Goal: Find specific page/section: Find specific page/section

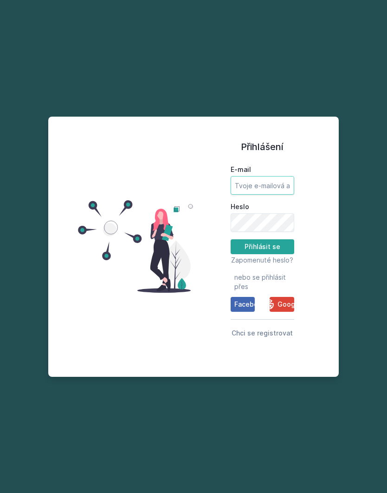
click at [270, 189] on input "E-mail" at bounding box center [263, 185] width 64 height 19
type input "[EMAIL_ADDRESS][DOMAIN_NAME]"
click at [281, 249] on button "Přihlásit se" at bounding box center [263, 246] width 64 height 15
click at [275, 245] on button "Přihlásit se" at bounding box center [263, 246] width 64 height 15
click at [278, 247] on button "Přihlásit se" at bounding box center [263, 246] width 64 height 15
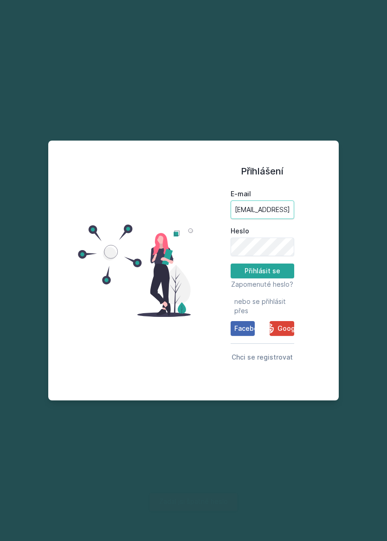
click at [274, 213] on input "[EMAIL_ADDRESS][DOMAIN_NAME]" at bounding box center [263, 210] width 64 height 19
click at [273, 287] on span "Zapomenuté heslo?" at bounding box center [262, 284] width 62 height 8
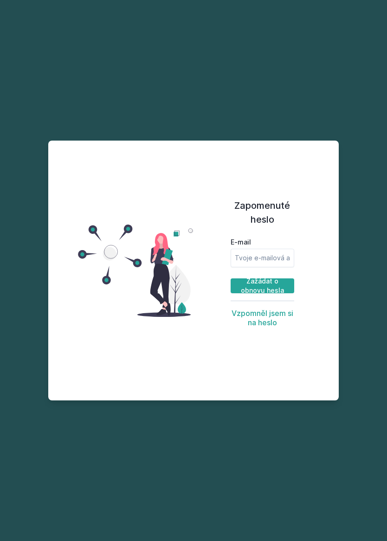
click at [278, 443] on div "Zapomenuté heslo E-mail Zažádat o obnovu hesla Vzpomněl jsem si na heslo" at bounding box center [193, 270] width 387 height 541
click at [273, 327] on button "Vzpomněl jsem si na heslo" at bounding box center [263, 318] width 64 height 19
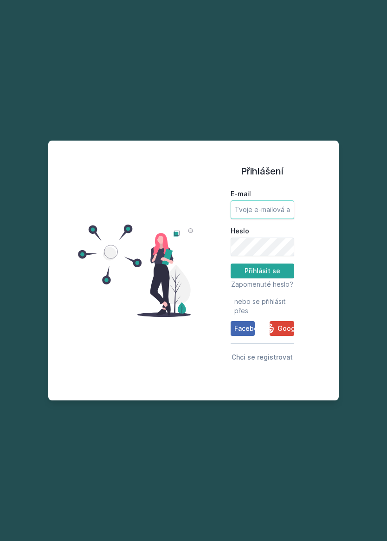
click at [280, 212] on input "E-mail" at bounding box center [263, 210] width 64 height 19
type input "[EMAIL_ADDRESS][DOMAIN_NAME]"
click at [278, 274] on button "Přihlásit se" at bounding box center [263, 271] width 64 height 15
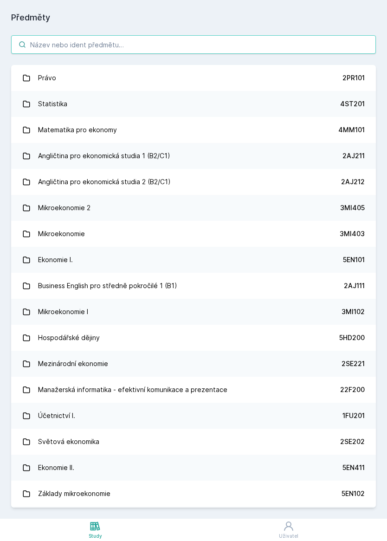
click at [230, 48] on input "search" at bounding box center [193, 44] width 365 height 19
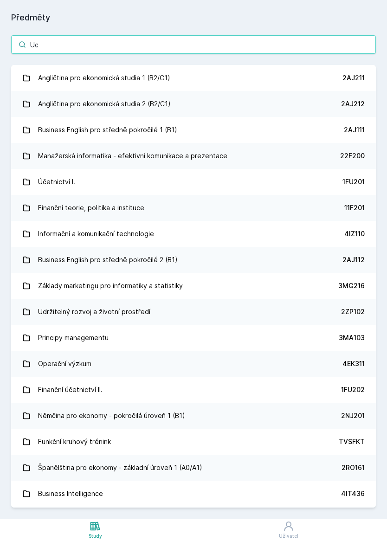
type input "Uce"
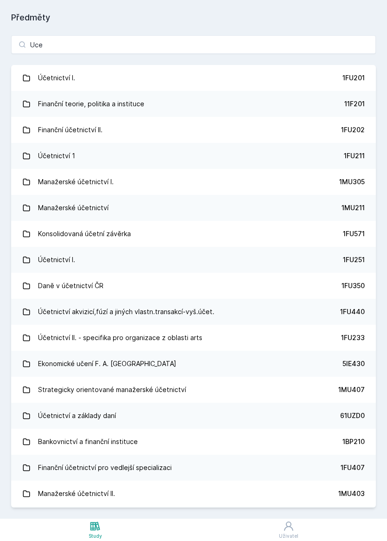
click at [312, 75] on link "Účetnictví I. 1FU201" at bounding box center [193, 78] width 365 height 26
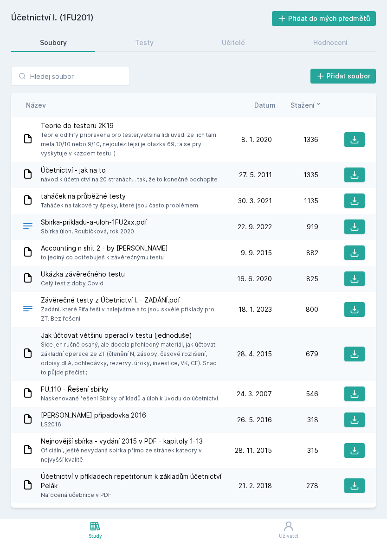
click at [150, 49] on link "Testy" at bounding box center [144, 42] width 76 height 19
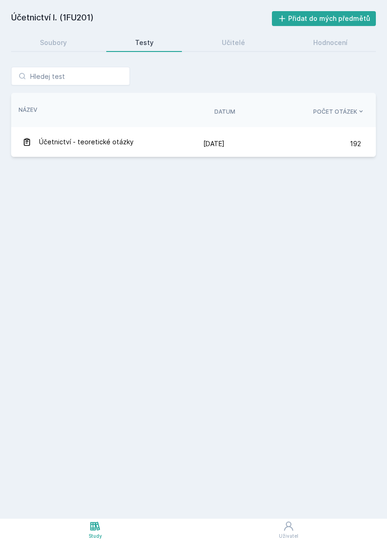
click at [219, 42] on link "Učitelé" at bounding box center [233, 42] width 80 height 19
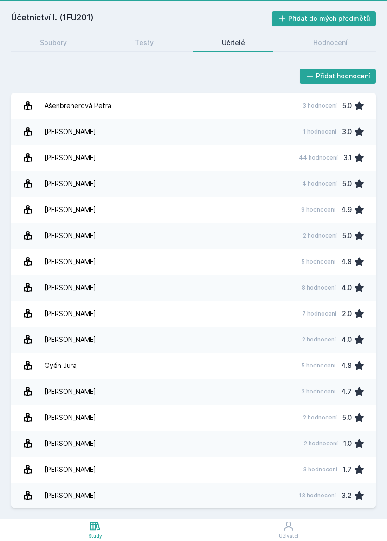
click at [61, 51] on link "Soubory" at bounding box center [53, 42] width 84 height 19
